Goal: Information Seeking & Learning: Learn about a topic

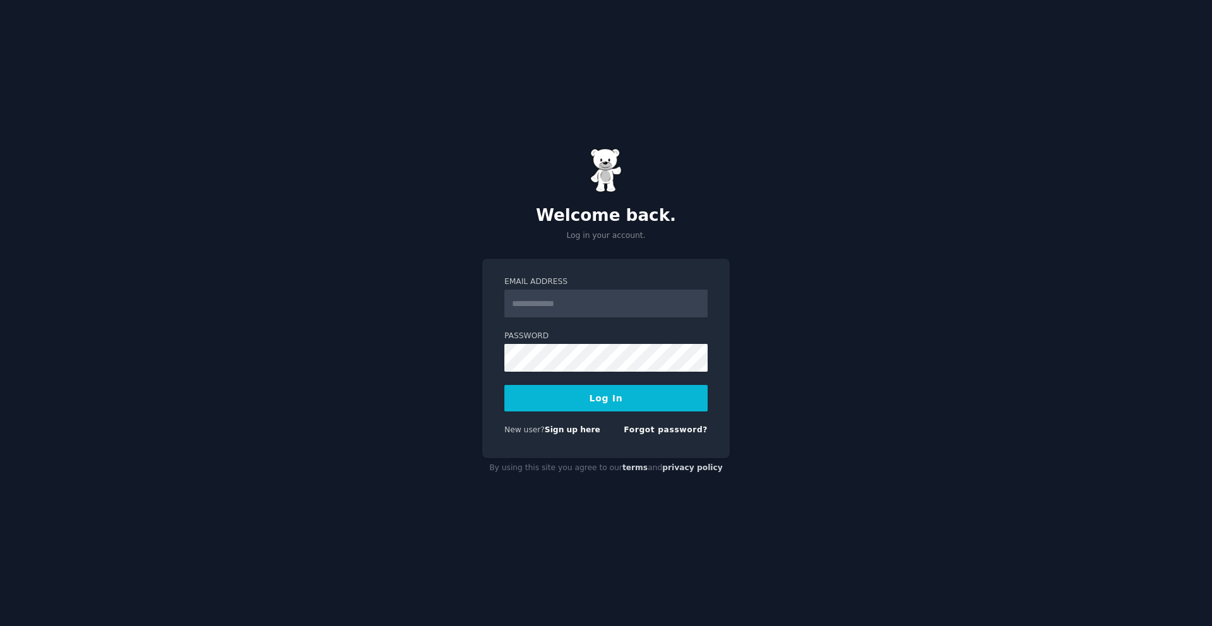
click at [561, 302] on input "Email Address" at bounding box center [606, 304] width 203 height 28
type input "**********"
click at [612, 405] on button "Log In" at bounding box center [606, 398] width 203 height 27
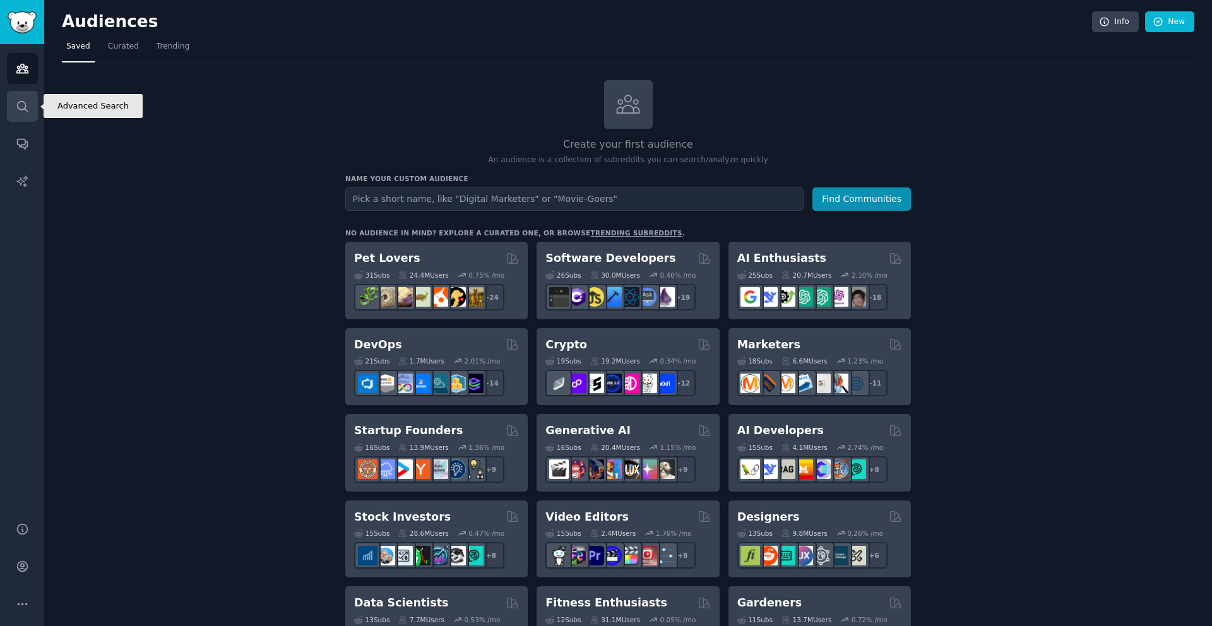
click at [30, 105] on link "Search" at bounding box center [22, 106] width 31 height 31
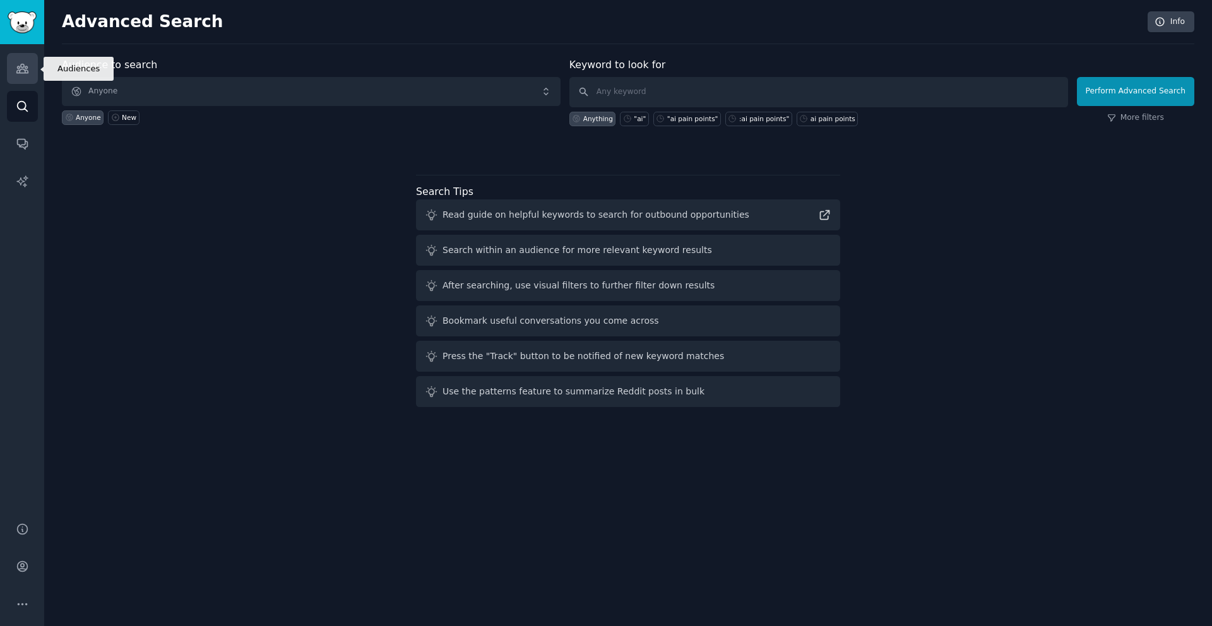
click at [21, 64] on icon "Sidebar" at bounding box center [21, 68] width 11 height 9
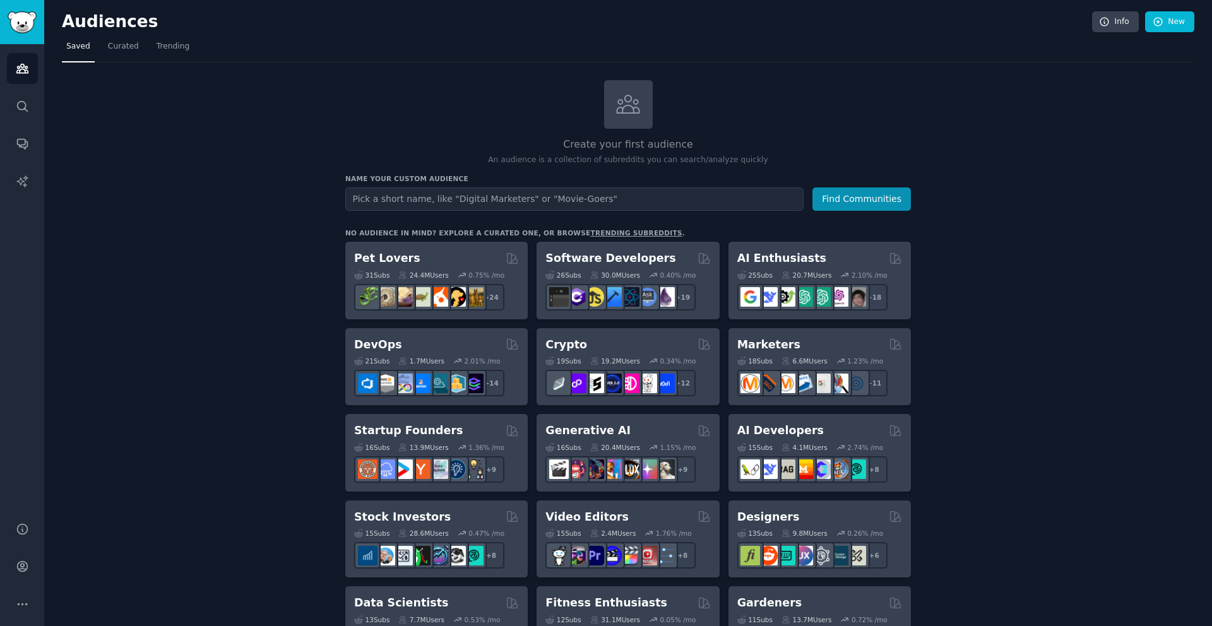
click at [486, 202] on input "text" at bounding box center [574, 199] width 458 height 23
type input "UK charities"
click at [813, 188] on button "Find Communities" at bounding box center [862, 199] width 99 height 23
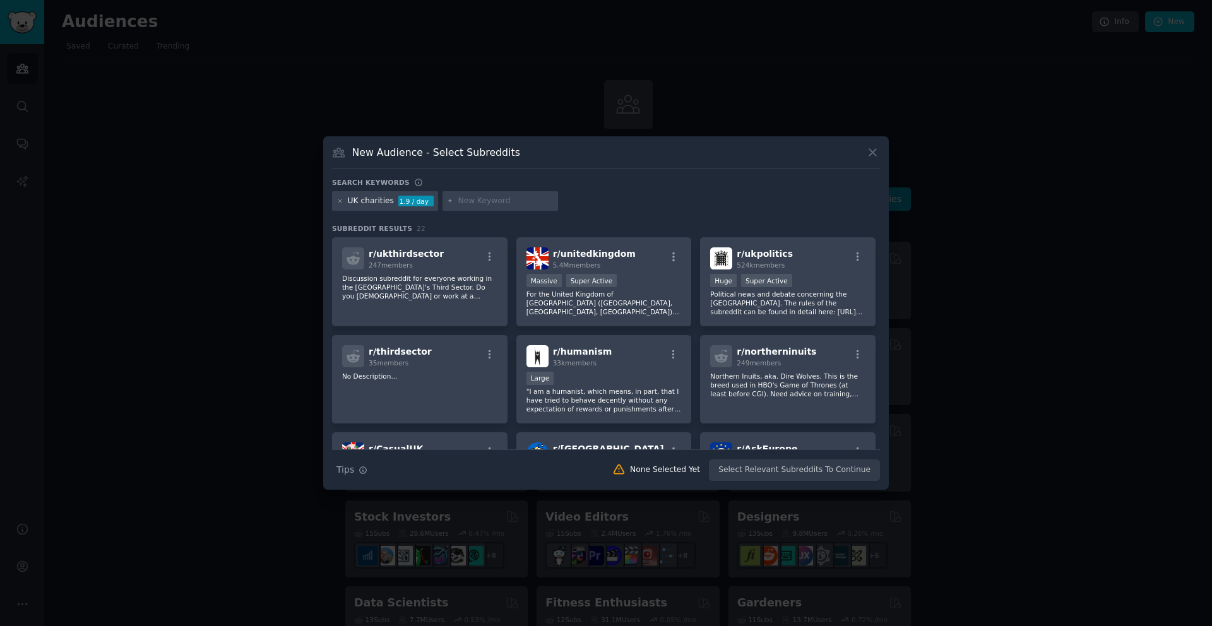
drag, startPoint x: 261, startPoint y: 303, endPoint x: 273, endPoint y: 304, distance: 11.4
click at [261, 303] on div at bounding box center [606, 313] width 1212 height 626
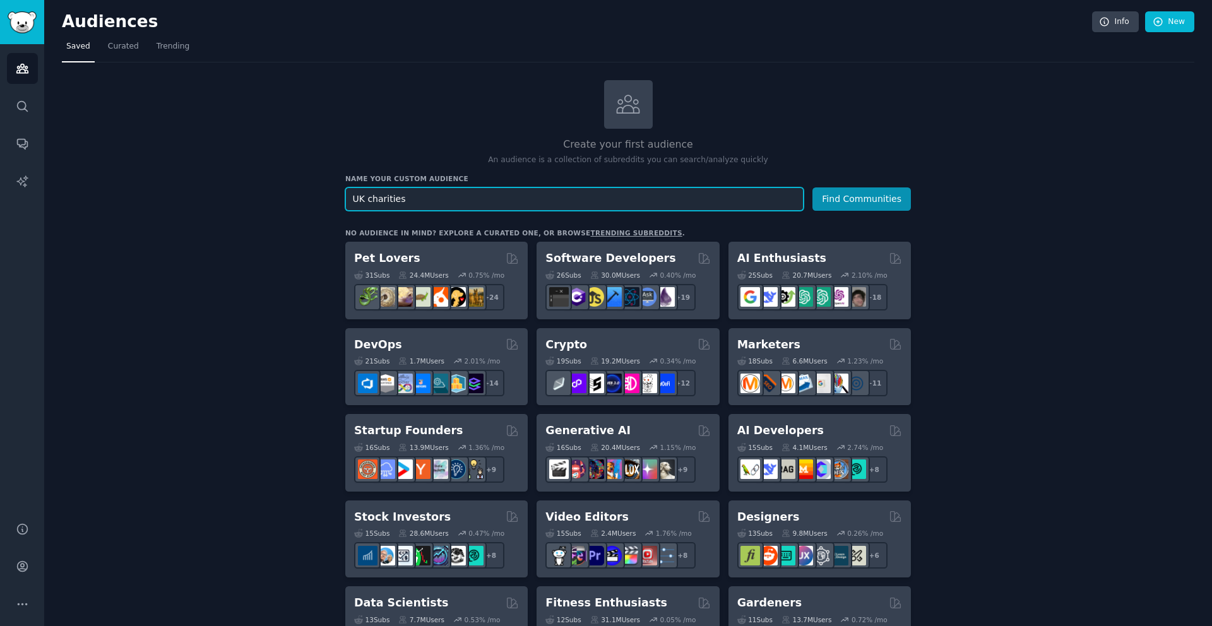
click at [530, 203] on input "UK charities" at bounding box center [574, 199] width 458 height 23
type input "faceless youtube niches"
click at [813, 188] on button "Find Communities" at bounding box center [862, 199] width 99 height 23
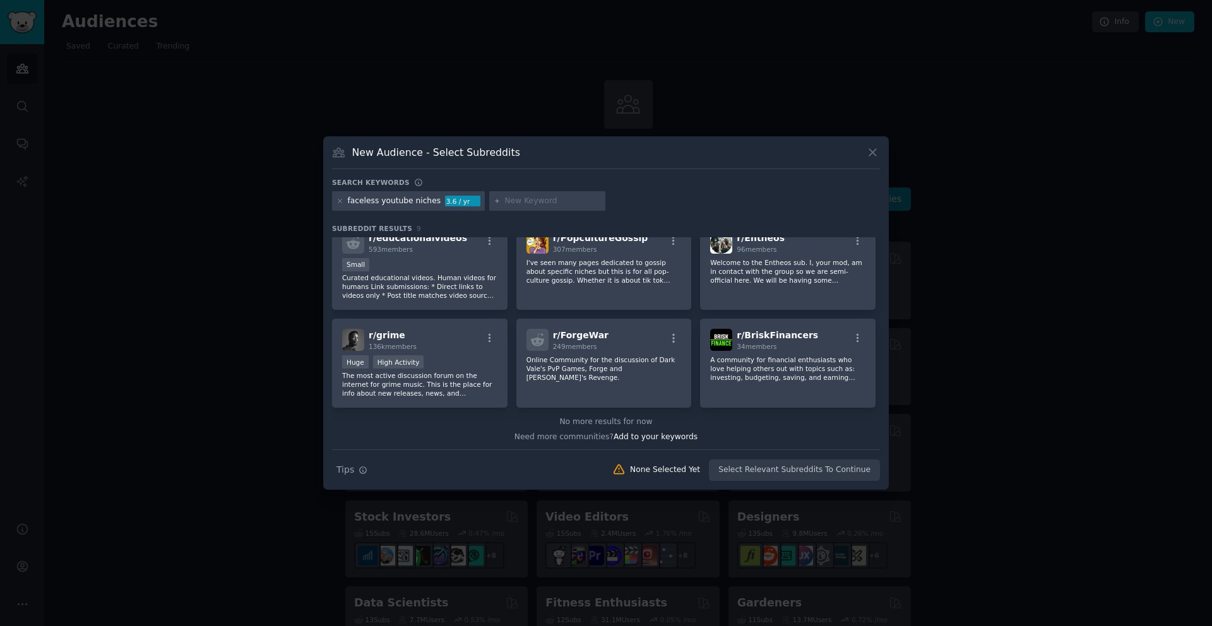
scroll to position [116, 0]
click at [875, 158] on icon at bounding box center [872, 152] width 13 height 13
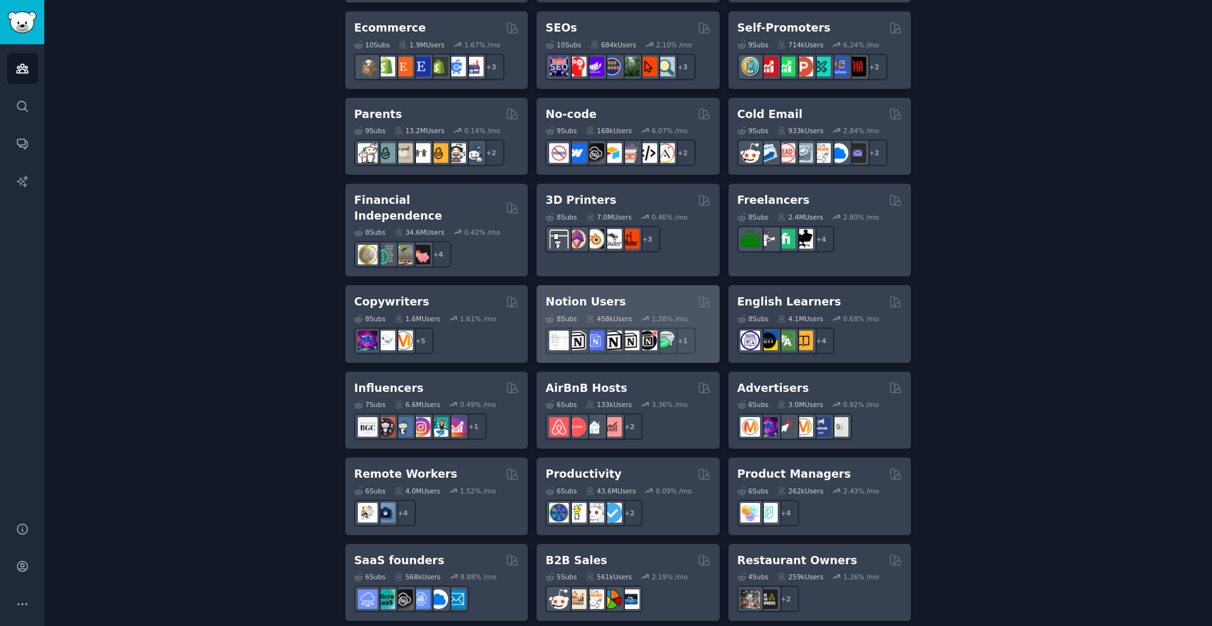
scroll to position [830, 0]
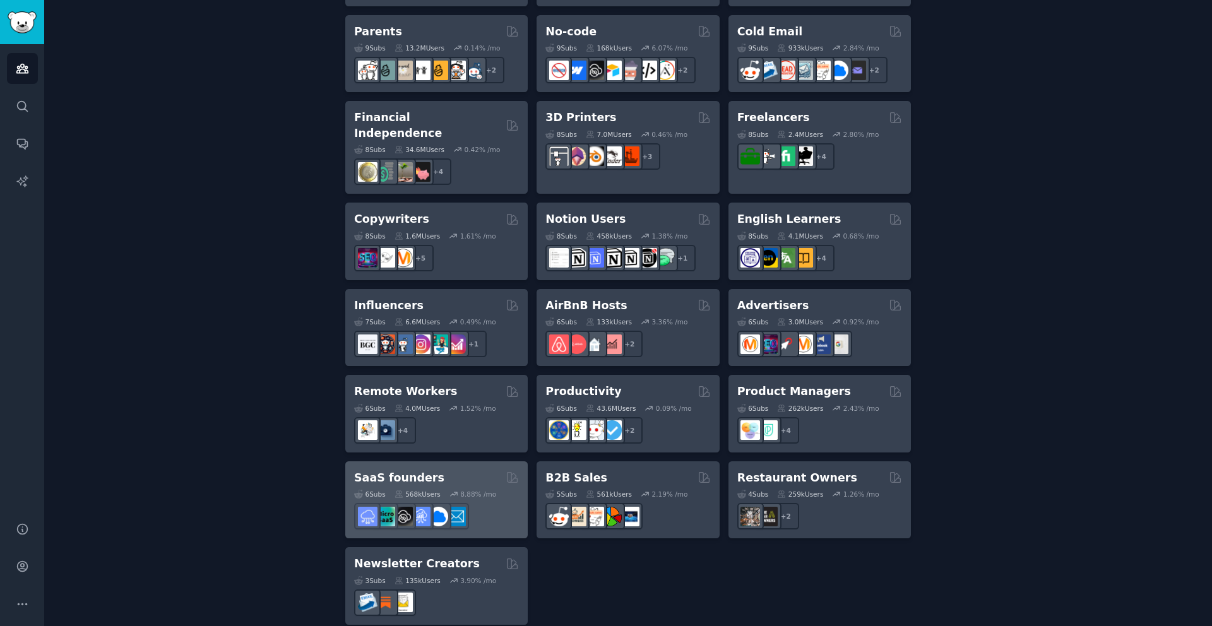
click at [449, 470] on div "SaaS founders" at bounding box center [436, 478] width 165 height 16
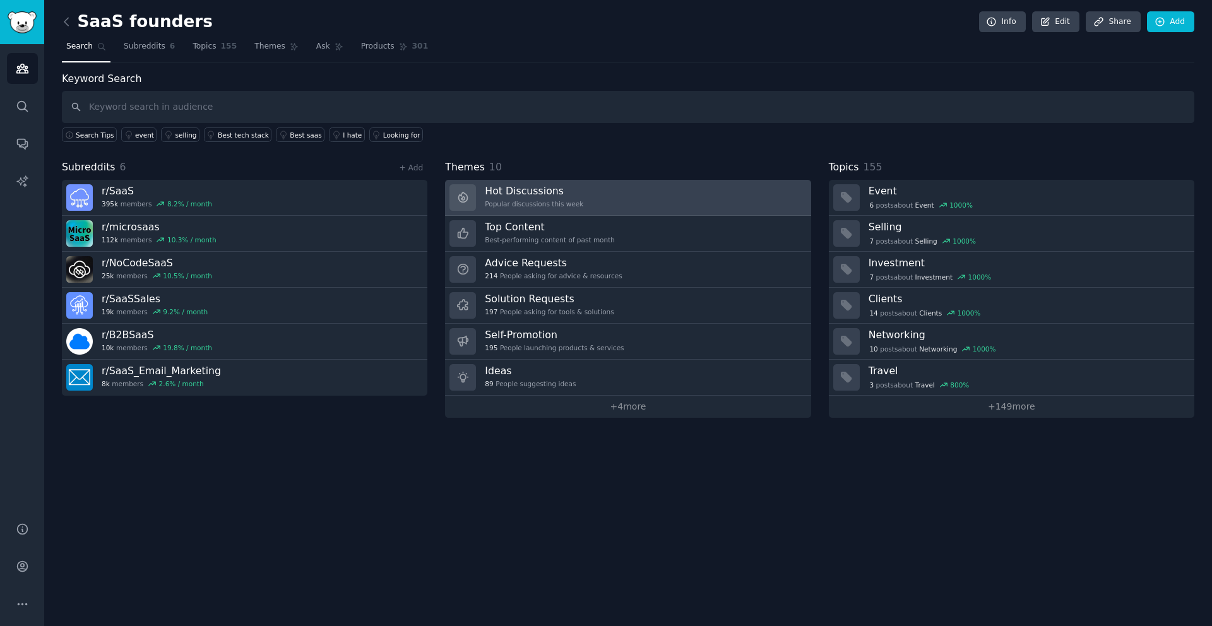
click at [580, 186] on h3 "Hot Discussions" at bounding box center [534, 190] width 99 height 13
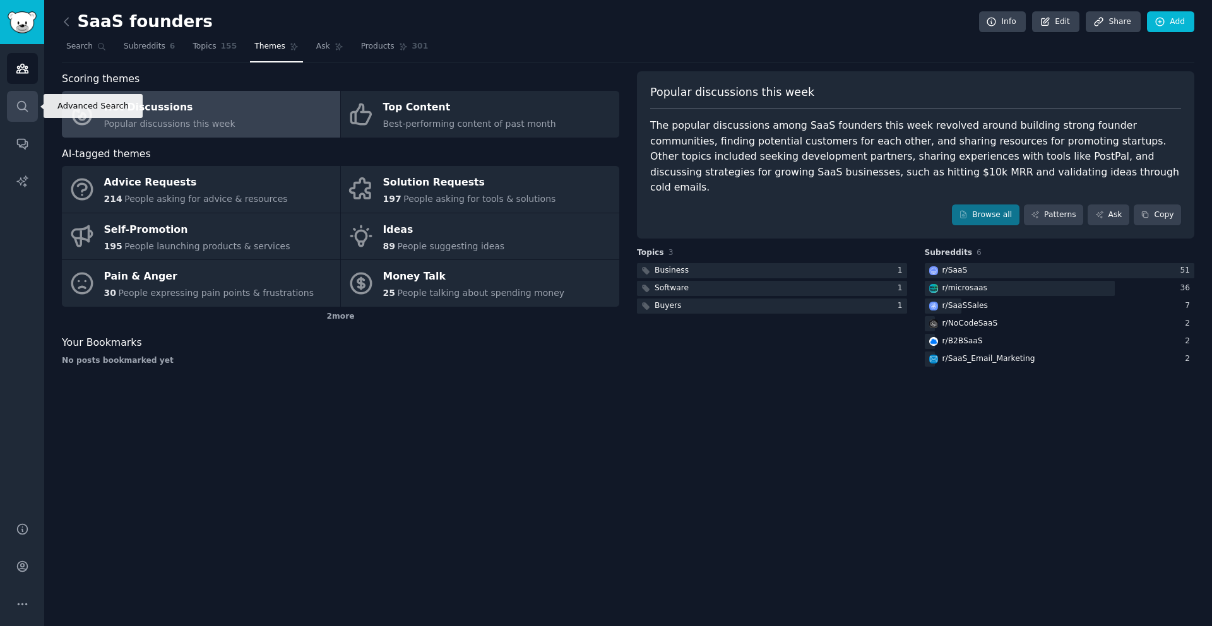
click at [24, 117] on link "Search" at bounding box center [22, 106] width 31 height 31
